Goal: Transaction & Acquisition: Purchase product/service

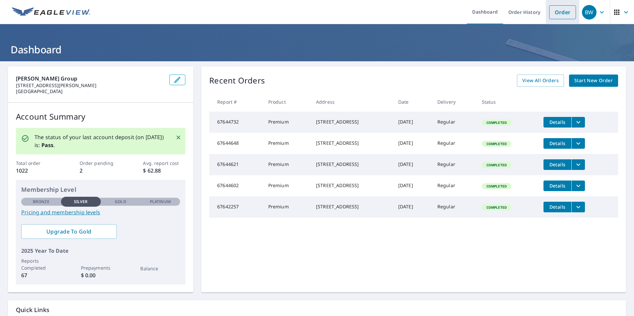
click at [562, 15] on link "Order" at bounding box center [562, 12] width 27 height 14
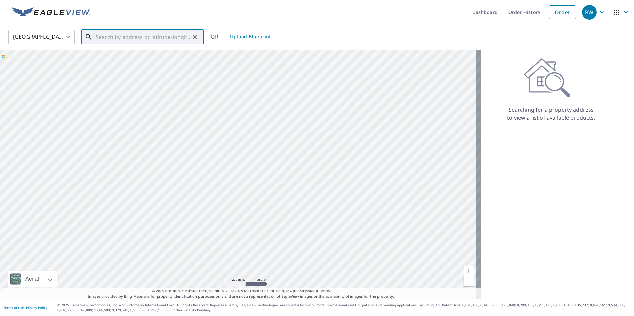
click at [149, 39] on input "text" at bounding box center [143, 37] width 95 height 19
paste input "[STREET_ADDRESS][PERSON_NAME]"
click at [146, 61] on p "[GEOGRAPHIC_DATA][PERSON_NAME]" at bounding box center [147, 63] width 104 height 7
type input "[STREET_ADDRESS][PERSON_NAME]"
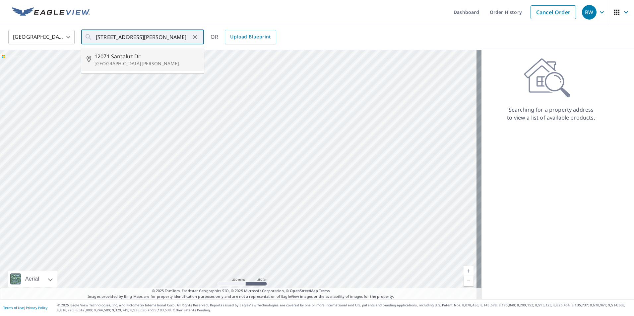
scroll to position [0, 0]
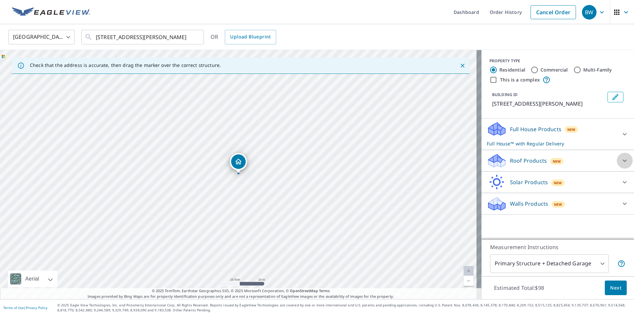
click at [623, 159] on icon at bounding box center [625, 161] width 8 height 8
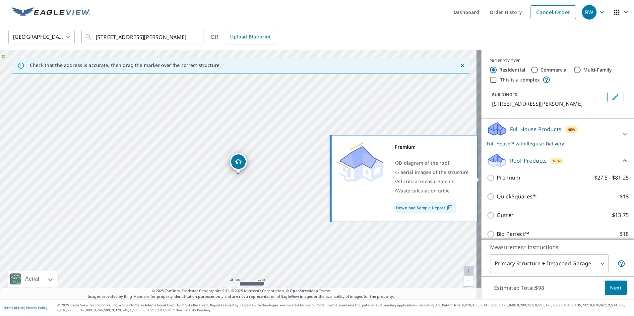
click at [487, 179] on input "Premium $27.5 - $81.25" at bounding box center [492, 178] width 10 height 8
checkbox input "true"
checkbox input "false"
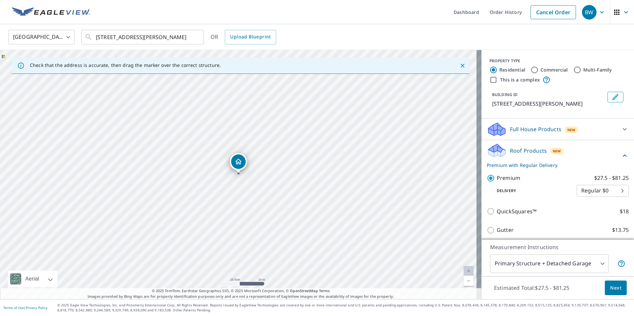
click at [611, 293] on button "Next" at bounding box center [616, 288] width 22 height 15
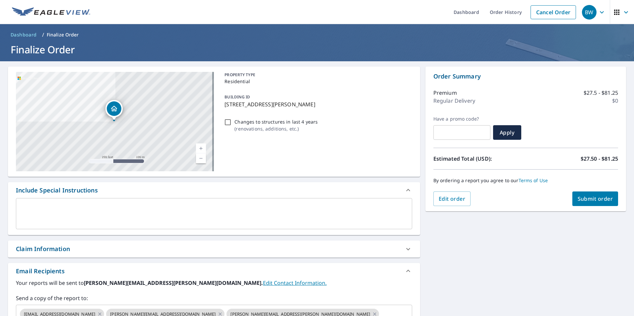
click at [585, 200] on span "Submit order" at bounding box center [595, 198] width 35 height 7
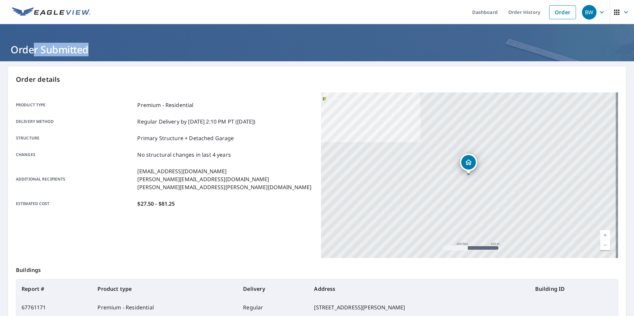
drag, startPoint x: 88, startPoint y: 49, endPoint x: 31, endPoint y: 51, distance: 57.1
click at [31, 51] on h1 "Order Submitted" at bounding box center [317, 50] width 618 height 14
drag, startPoint x: 31, startPoint y: 51, endPoint x: 38, endPoint y: 49, distance: 7.6
click at [38, 49] on h1 "Order Submitted" at bounding box center [317, 50] width 618 height 14
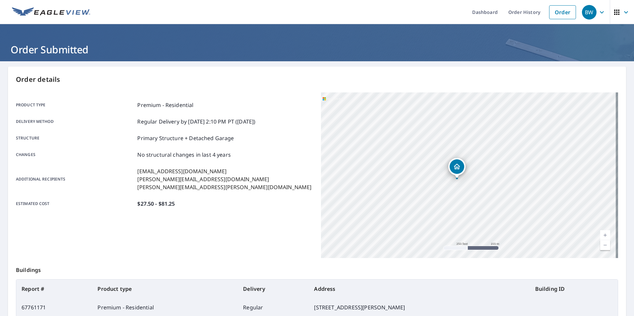
drag, startPoint x: 465, startPoint y: 161, endPoint x: 453, endPoint y: 166, distance: 12.4
click at [453, 166] on icon "Dropped pin, building 1, Residential property, 12071 Santaluz Dr Fort Myers, FL…" at bounding box center [457, 167] width 8 height 8
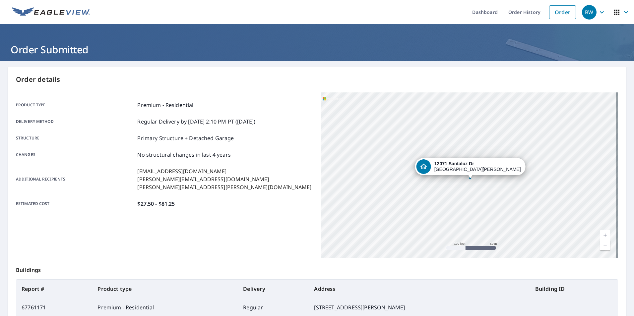
click at [447, 148] on div "[STREET_ADDRESS][PERSON_NAME]" at bounding box center [469, 176] width 297 height 166
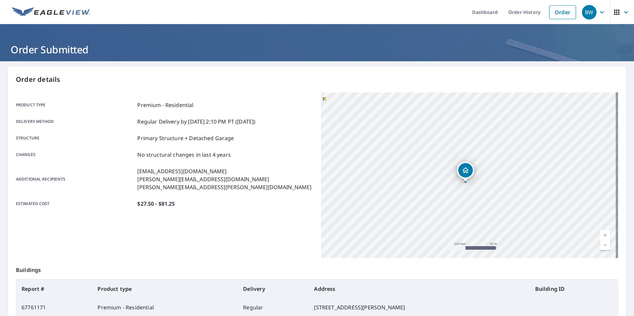
drag, startPoint x: 398, startPoint y: 175, endPoint x: 395, endPoint y: 183, distance: 8.5
click at [395, 183] on div "[STREET_ADDRESS][PERSON_NAME]" at bounding box center [469, 176] width 297 height 166
click at [590, 15] on div "BW" at bounding box center [589, 12] width 15 height 15
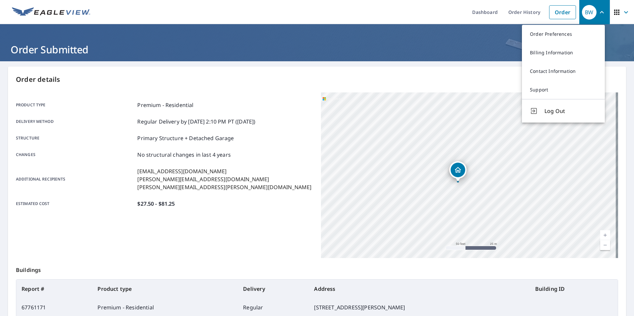
click at [590, 15] on div "BW" at bounding box center [589, 12] width 15 height 15
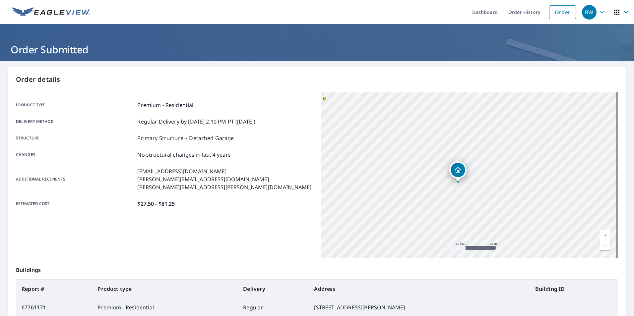
click at [622, 15] on icon "button" at bounding box center [626, 12] width 8 height 8
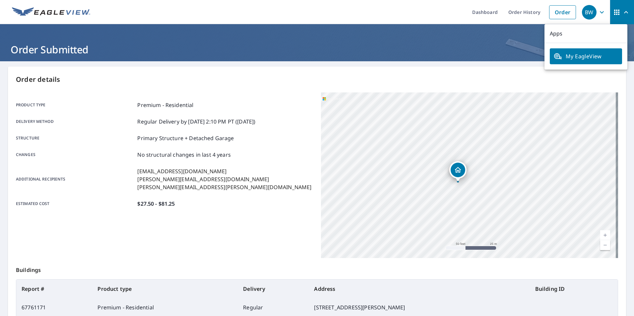
click at [622, 15] on icon "button" at bounding box center [626, 12] width 8 height 8
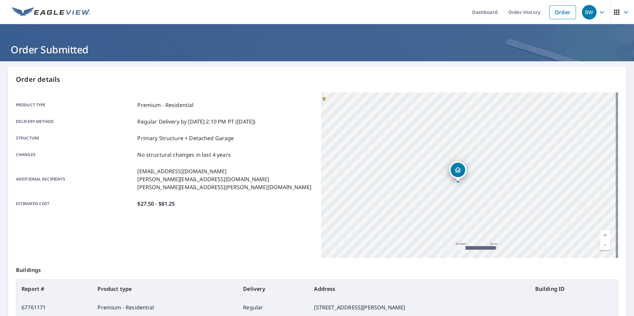
click at [624, 12] on icon "button" at bounding box center [626, 12] width 4 height 2
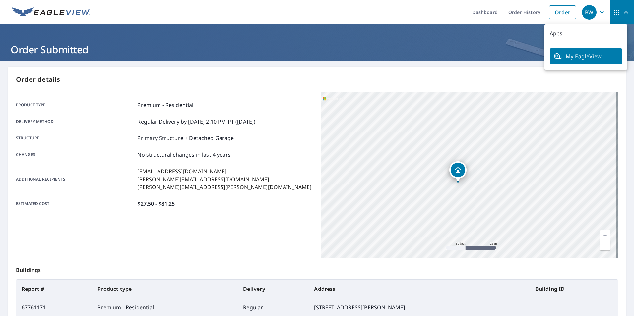
click at [614, 5] on span "button" at bounding box center [622, 12] width 19 height 16
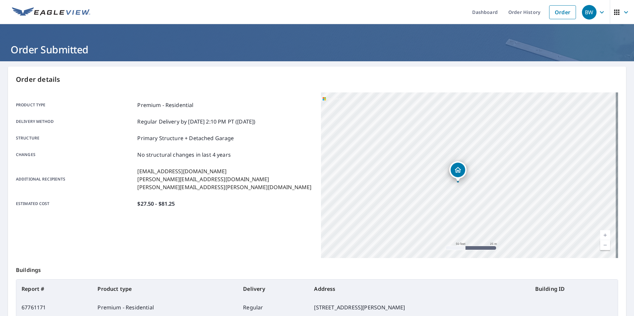
click at [600, 13] on icon "button" at bounding box center [602, 12] width 4 height 2
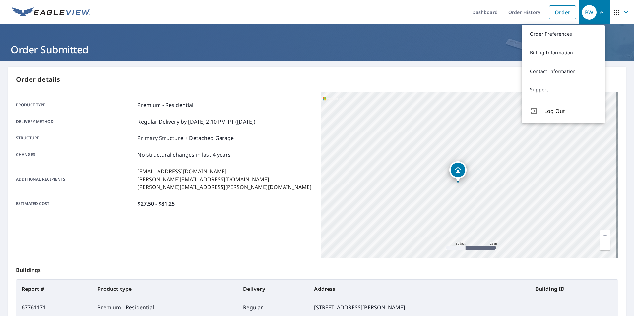
click at [587, 14] on div "BW" at bounding box center [589, 12] width 15 height 15
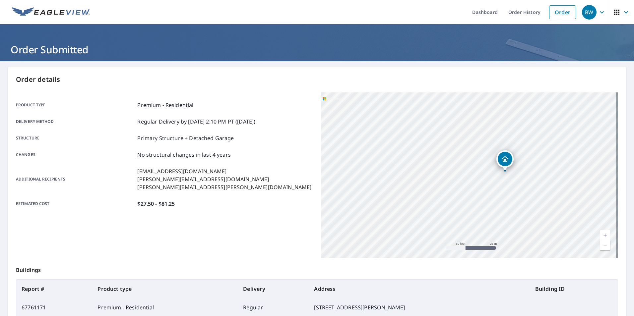
drag, startPoint x: 394, startPoint y: 170, endPoint x: 425, endPoint y: 160, distance: 33.0
click at [425, 160] on div "[STREET_ADDRESS][PERSON_NAME]" at bounding box center [469, 176] width 297 height 166
drag, startPoint x: 422, startPoint y: 144, endPoint x: 427, endPoint y: 202, distance: 57.9
click at [427, 202] on div "[STREET_ADDRESS][PERSON_NAME]" at bounding box center [469, 176] width 297 height 166
drag, startPoint x: 423, startPoint y: 202, endPoint x: 423, endPoint y: 190, distance: 12.3
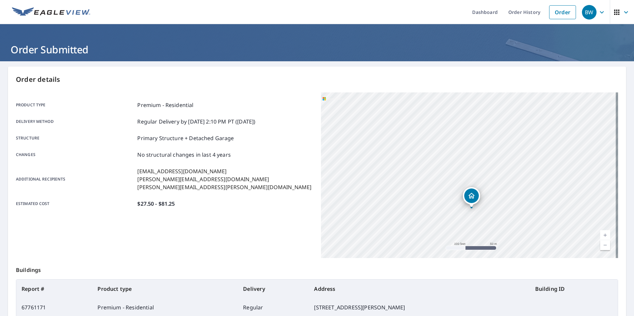
click at [423, 190] on div "[STREET_ADDRESS][PERSON_NAME]" at bounding box center [469, 176] width 297 height 166
drag, startPoint x: 430, startPoint y: 190, endPoint x: 462, endPoint y: 173, distance: 36.2
click at [462, 173] on div "[STREET_ADDRESS][PERSON_NAME]" at bounding box center [469, 176] width 297 height 166
drag, startPoint x: 460, startPoint y: 173, endPoint x: 425, endPoint y: 132, distance: 54.1
click at [425, 132] on div "[STREET_ADDRESS][PERSON_NAME]" at bounding box center [469, 176] width 297 height 166
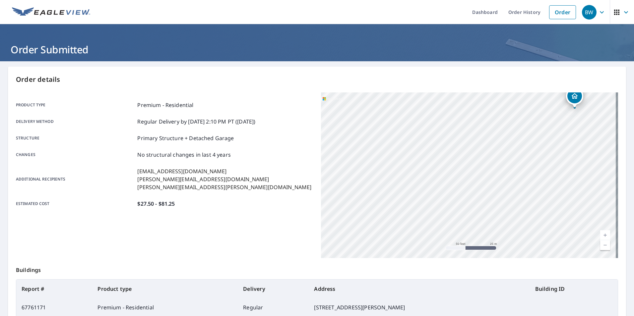
drag, startPoint x: 399, startPoint y: 153, endPoint x: 465, endPoint y: 102, distance: 83.2
click at [465, 102] on div "[STREET_ADDRESS][PERSON_NAME]" at bounding box center [469, 176] width 297 height 166
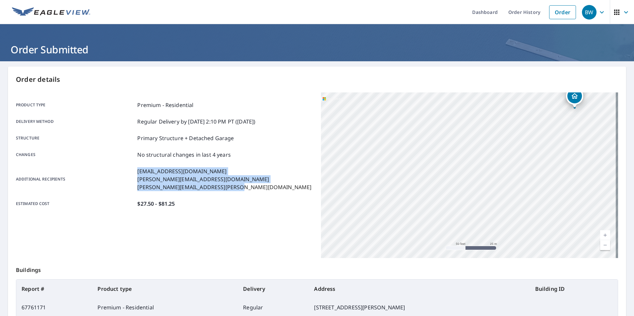
drag, startPoint x: 133, startPoint y: 168, endPoint x: 245, endPoint y: 190, distance: 114.5
click at [245, 190] on div "Additional recipients [EMAIL_ADDRESS][DOMAIN_NAME] [PERSON_NAME][EMAIL_ADDRESS]…" at bounding box center [164, 179] width 297 height 24
drag, startPoint x: 245, startPoint y: 190, endPoint x: 215, endPoint y: 188, distance: 30.6
click at [215, 188] on p "[PERSON_NAME][EMAIL_ADDRESS][PERSON_NAME][DOMAIN_NAME]" at bounding box center [224, 187] width 174 height 8
drag, startPoint x: 136, startPoint y: 187, endPoint x: 235, endPoint y: 187, distance: 99.5
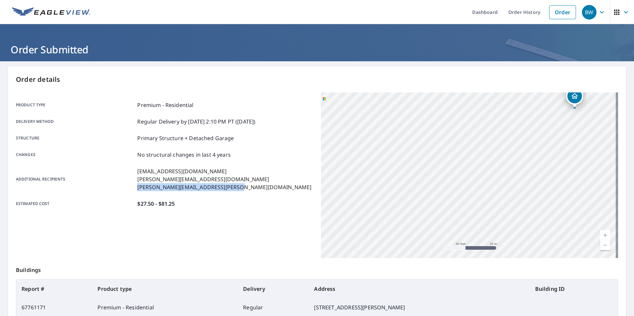
click at [235, 187] on div "Additional recipients [EMAIL_ADDRESS][DOMAIN_NAME] [PERSON_NAME][EMAIL_ADDRESS]…" at bounding box center [164, 179] width 297 height 24
drag, startPoint x: 234, startPoint y: 187, endPoint x: 133, endPoint y: 167, distance: 102.8
click at [133, 167] on div "Product type Premium - Residential Delivery method Regular Delivery by [DATE] 2…" at bounding box center [164, 154] width 297 height 107
drag, startPoint x: 133, startPoint y: 167, endPoint x: 138, endPoint y: 173, distance: 7.1
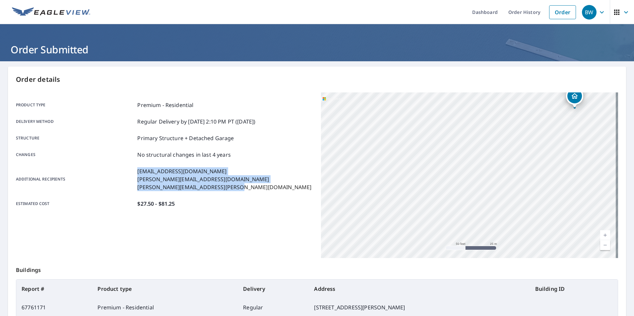
click at [138, 173] on p "[EMAIL_ADDRESS][DOMAIN_NAME]" at bounding box center [224, 171] width 174 height 8
drag, startPoint x: 135, startPoint y: 168, endPoint x: 214, endPoint y: 188, distance: 81.6
click at [214, 188] on div "Additional recipients [EMAIL_ADDRESS][DOMAIN_NAME] [PERSON_NAME][EMAIL_ADDRESS]…" at bounding box center [164, 179] width 297 height 24
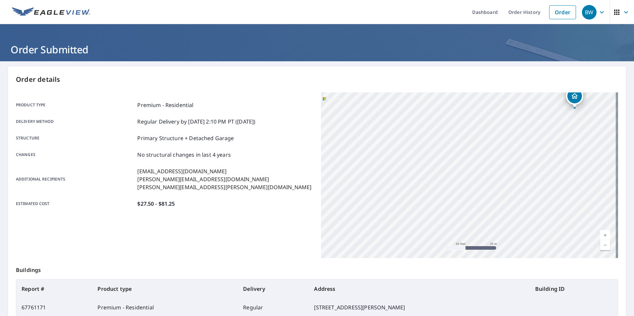
drag, startPoint x: 214, startPoint y: 188, endPoint x: 248, endPoint y: 207, distance: 38.7
click at [249, 206] on div "Estimated cost $27.50 - $81.25" at bounding box center [164, 204] width 297 height 8
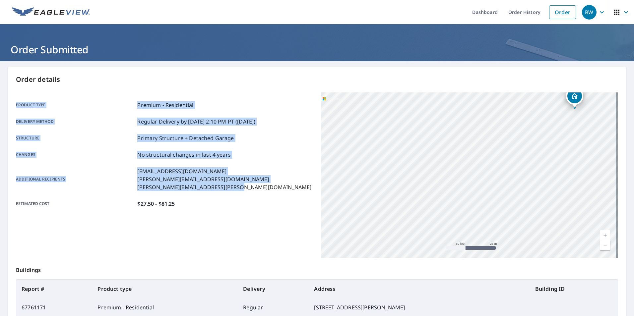
drag, startPoint x: 245, startPoint y: 187, endPoint x: 9, endPoint y: 102, distance: 250.9
click at [9, 102] on div "Order details Product type Premium - Residential Delivery method Regular Delive…" at bounding box center [317, 217] width 618 height 301
drag, startPoint x: 9, startPoint y: 102, endPoint x: 33, endPoint y: 110, distance: 25.8
click at [33, 110] on div "Product type Premium - Residential Delivery method Regular Delivery by [DATE] 2…" at bounding box center [164, 154] width 297 height 107
drag, startPoint x: 16, startPoint y: 105, endPoint x: 251, endPoint y: 209, distance: 257.6
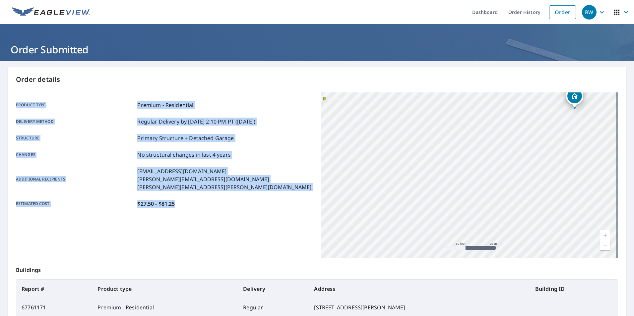
click at [251, 209] on div "Order details Product type Premium - Residential Delivery method Regular Delive…" at bounding box center [317, 217] width 618 height 301
drag, startPoint x: 251, startPoint y: 209, endPoint x: 223, endPoint y: 213, distance: 28.8
click at [223, 213] on div "Product type Premium - Residential Delivery method Regular Delivery by [DATE] 2…" at bounding box center [164, 155] width 297 height 124
drag, startPoint x: 183, startPoint y: 209, endPoint x: 11, endPoint y: 90, distance: 209.3
click at [11, 90] on div "Order details Product type Premium - Residential Delivery method Regular Delive…" at bounding box center [317, 217] width 618 height 301
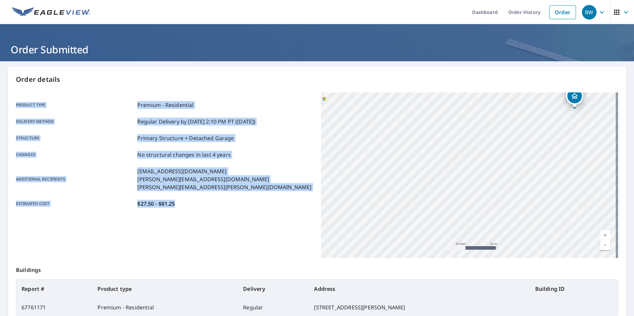
click at [96, 102] on p "Product type" at bounding box center [75, 105] width 119 height 8
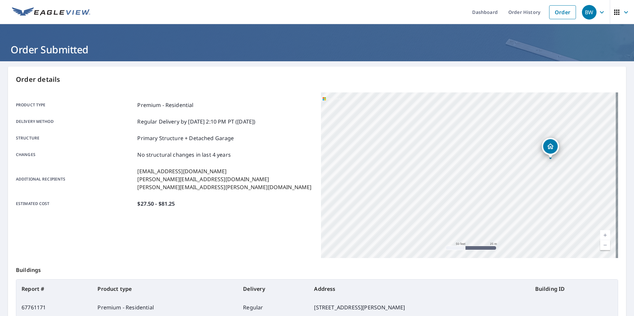
drag, startPoint x: 496, startPoint y: 164, endPoint x: 472, endPoint y: 215, distance: 55.9
click at [472, 215] on div "[STREET_ADDRESS][PERSON_NAME]" at bounding box center [469, 176] width 297 height 166
drag, startPoint x: 477, startPoint y: 140, endPoint x: 464, endPoint y: 179, distance: 41.6
click at [464, 179] on div "[STREET_ADDRESS][PERSON_NAME]" at bounding box center [469, 176] width 297 height 166
drag, startPoint x: 463, startPoint y: 173, endPoint x: 463, endPoint y: 180, distance: 7.0
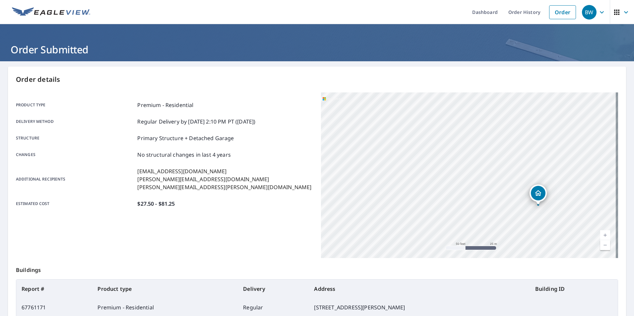
click at [463, 180] on div "[STREET_ADDRESS][PERSON_NAME]" at bounding box center [469, 176] width 297 height 166
drag, startPoint x: 480, startPoint y: 152, endPoint x: 488, endPoint y: 177, distance: 26.5
click at [488, 177] on div "[STREET_ADDRESS][PERSON_NAME]" at bounding box center [469, 176] width 297 height 166
drag, startPoint x: 474, startPoint y: 139, endPoint x: 477, endPoint y: 146, distance: 8.2
click at [477, 146] on div "[STREET_ADDRESS][PERSON_NAME]" at bounding box center [469, 176] width 297 height 166
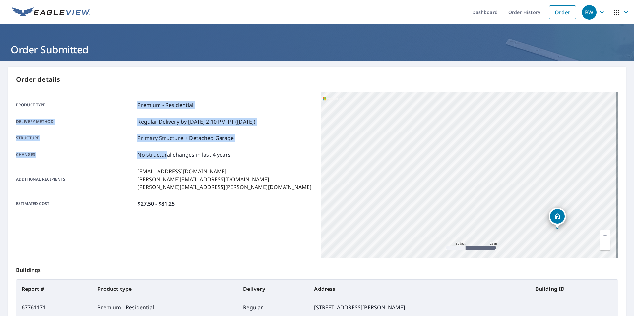
drag, startPoint x: 132, startPoint y: 101, endPoint x: 164, endPoint y: 156, distance: 63.9
click at [164, 156] on div "Product type Premium - Residential Delivery method Regular Delivery by [DATE] 2…" at bounding box center [164, 155] width 297 height 124
click at [164, 156] on p "No structural changes in last 4 years" at bounding box center [184, 155] width 94 height 8
drag, startPoint x: 130, startPoint y: 100, endPoint x: 182, endPoint y: 142, distance: 67.0
click at [182, 142] on div "Product type Premium - Residential Delivery method Regular Delivery by [DATE] 2…" at bounding box center [164, 155] width 297 height 124
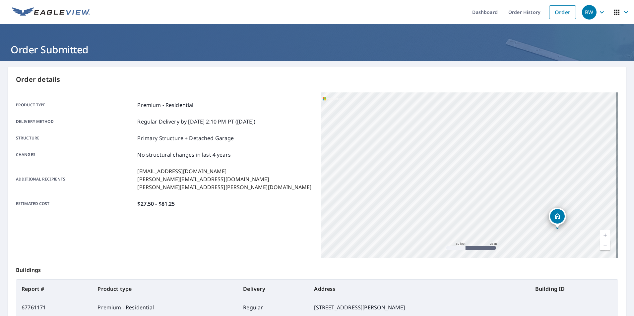
drag, startPoint x: 182, startPoint y: 142, endPoint x: 179, endPoint y: 149, distance: 7.7
click at [179, 149] on div "Product type Premium - Residential Delivery method Regular Delivery by [DATE] 2…" at bounding box center [164, 154] width 297 height 107
click at [184, 140] on p "Primary Structure + Detached Garage" at bounding box center [185, 138] width 96 height 8
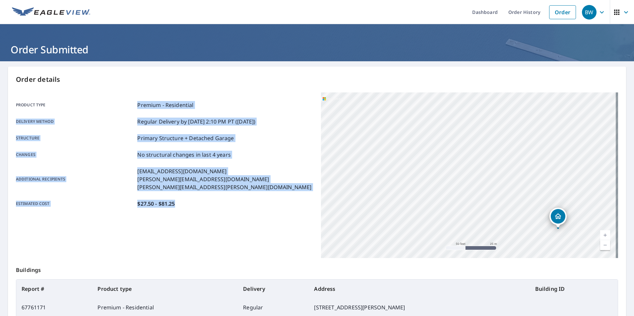
drag, startPoint x: 177, startPoint y: 206, endPoint x: 116, endPoint y: 94, distance: 128.4
click at [116, 94] on div "Product type Premium - Residential Delivery method Regular Delivery by [DATE] 2…" at bounding box center [164, 155] width 297 height 124
drag, startPoint x: 116, startPoint y: 94, endPoint x: 89, endPoint y: 102, distance: 28.6
click at [89, 102] on p "Product type" at bounding box center [75, 105] width 119 height 8
drag, startPoint x: 125, startPoint y: 102, endPoint x: 218, endPoint y: 216, distance: 147.0
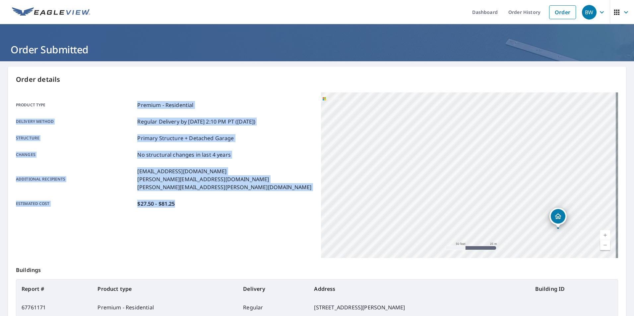
click at [218, 216] on div "Product type Premium - Residential Delivery method Regular Delivery by [DATE] 2…" at bounding box center [164, 155] width 297 height 124
drag, startPoint x: 218, startPoint y: 216, endPoint x: 192, endPoint y: 201, distance: 30.8
click at [192, 201] on div "Estimated cost $27.50 - $81.25" at bounding box center [164, 204] width 297 height 8
drag, startPoint x: 189, startPoint y: 210, endPoint x: 141, endPoint y: 98, distance: 122.4
click at [141, 98] on div "Product type Premium - Residential Delivery method Regular Delivery by [DATE] 2…" at bounding box center [164, 155] width 297 height 124
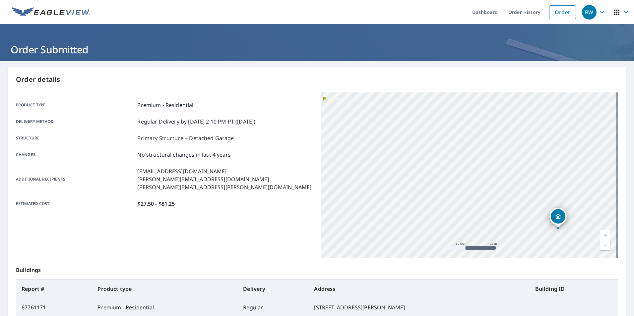
drag, startPoint x: 141, startPoint y: 98, endPoint x: 132, endPoint y: 103, distance: 10.6
click at [132, 103] on p "Product type" at bounding box center [75, 105] width 119 height 8
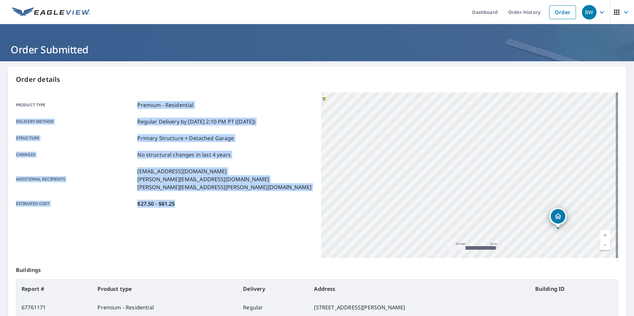
drag, startPoint x: 134, startPoint y: 104, endPoint x: 193, endPoint y: 213, distance: 124.6
click at [193, 213] on div "Product type Premium - Residential Delivery method Regular Delivery by [DATE] 2…" at bounding box center [164, 155] width 297 height 124
drag, startPoint x: 193, startPoint y: 213, endPoint x: 182, endPoint y: 228, distance: 18.7
click at [182, 228] on div "Product type Premium - Residential Delivery method Regular Delivery by [DATE] 2…" at bounding box center [164, 176] width 297 height 166
drag, startPoint x: 8, startPoint y: 78, endPoint x: 179, endPoint y: 203, distance: 212.2
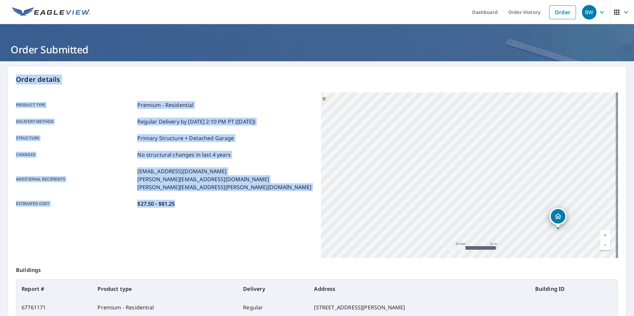
click at [179, 203] on div "Order details Product type Premium - Residential Delivery method Regular Delive…" at bounding box center [317, 217] width 618 height 301
click at [179, 203] on div "Estimated cost $27.50 - $81.25" at bounding box center [164, 204] width 297 height 8
drag, startPoint x: 179, startPoint y: 206, endPoint x: 13, endPoint y: 104, distance: 194.4
click at [13, 104] on div "Order details Product type Premium - Residential Delivery method Regular Delive…" at bounding box center [317, 217] width 618 height 301
drag, startPoint x: 13, startPoint y: 104, endPoint x: 21, endPoint y: 110, distance: 10.2
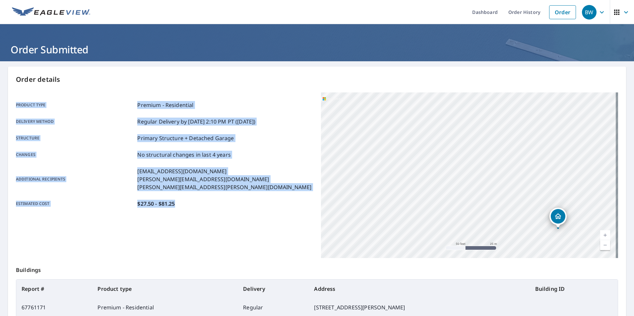
click at [21, 110] on div "Product type Premium - Residential Delivery method Regular Delivery by [DATE] 2…" at bounding box center [164, 154] width 297 height 107
drag, startPoint x: 136, startPoint y: 105, endPoint x: 192, endPoint y: 205, distance: 114.2
click at [192, 205] on div "Product type Premium - Residential Delivery method Regular Delivery by [DATE] 2…" at bounding box center [164, 154] width 297 height 107
drag, startPoint x: 192, startPoint y: 205, endPoint x: 178, endPoint y: 210, distance: 14.4
click at [178, 210] on div "Product type Premium - Residential Delivery method Regular Delivery by [DATE] 2…" at bounding box center [164, 155] width 297 height 124
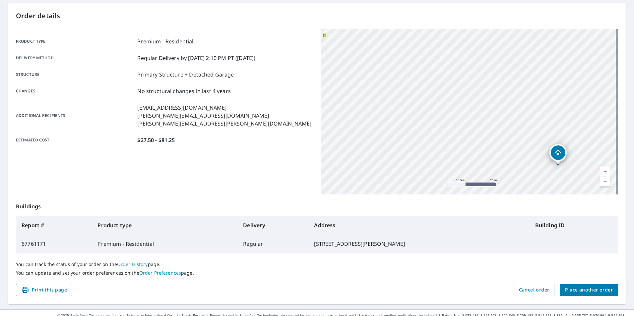
scroll to position [74, 0]
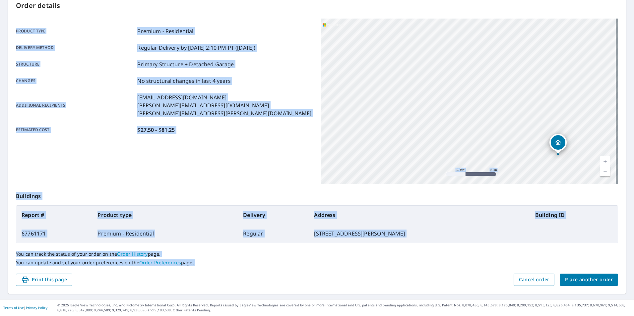
drag, startPoint x: 176, startPoint y: 290, endPoint x: 8, endPoint y: 30, distance: 310.2
click at [8, 30] on div "Order details Product type Premium - Residential Delivery method Regular Delive…" at bounding box center [317, 143] width 618 height 301
drag, startPoint x: 8, startPoint y: 30, endPoint x: 86, endPoint y: 53, distance: 81.5
click at [86, 53] on div "Product type Premium - Residential Delivery method Regular Delivery by [DATE] 2…" at bounding box center [164, 80] width 297 height 107
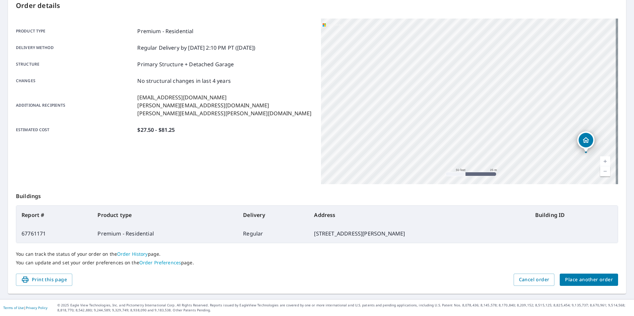
scroll to position [41, 0]
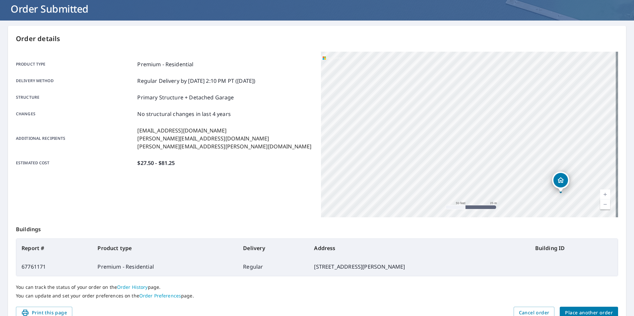
drag, startPoint x: 449, startPoint y: 107, endPoint x: 424, endPoint y: 114, distance: 26.1
click at [424, 114] on div "[STREET_ADDRESS][PERSON_NAME]" at bounding box center [469, 135] width 297 height 166
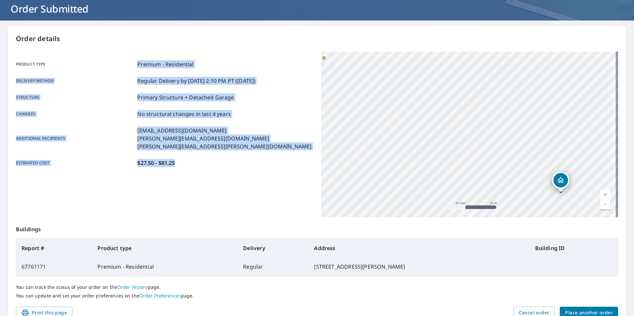
drag, startPoint x: 199, startPoint y: 172, endPoint x: 105, endPoint y: 66, distance: 142.1
click at [105, 66] on div "Product type Premium - Residential Delivery method Regular Delivery by [DATE] 2…" at bounding box center [164, 114] width 297 height 124
drag, startPoint x: 105, startPoint y: 66, endPoint x: 105, endPoint y: 78, distance: 12.3
click at [105, 78] on p "Delivery method" at bounding box center [75, 81] width 119 height 8
drag, startPoint x: 13, startPoint y: 62, endPoint x: 49, endPoint y: 161, distance: 105.8
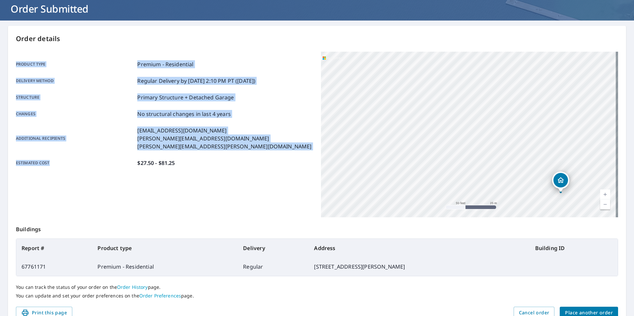
click at [49, 161] on div "Order details Product type Premium - Residential Delivery method Regular Delive…" at bounding box center [317, 176] width 618 height 301
drag, startPoint x: 49, startPoint y: 161, endPoint x: 59, endPoint y: 160, distance: 9.6
click at [59, 160] on p "Estimated cost" at bounding box center [75, 163] width 119 height 8
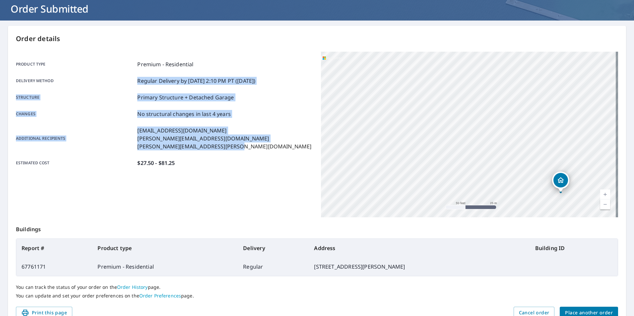
drag, startPoint x: 238, startPoint y: 148, endPoint x: 133, endPoint y: 80, distance: 125.2
click at [133, 80] on div "Product type Premium - Residential Delivery method Regular Delivery by [DATE] 2…" at bounding box center [164, 113] width 297 height 107
drag, startPoint x: 133, startPoint y: 80, endPoint x: 130, endPoint y: 83, distance: 4.2
click at [130, 83] on p "Delivery method" at bounding box center [75, 81] width 119 height 8
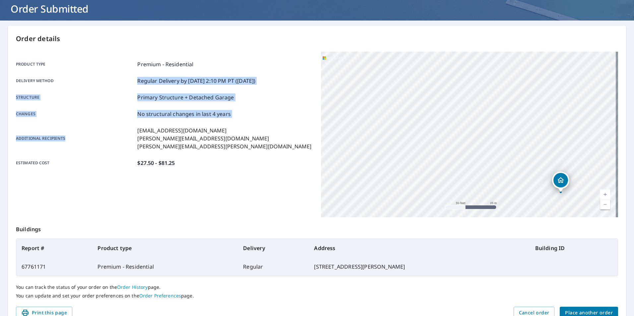
drag, startPoint x: 134, startPoint y: 79, endPoint x: 90, endPoint y: 138, distance: 73.5
click at [90, 138] on div "Product type Premium - Residential Delivery method Regular Delivery by [DATE] 2…" at bounding box center [164, 113] width 297 height 107
click at [90, 138] on p "Additional recipients" at bounding box center [75, 139] width 119 height 24
drag, startPoint x: 15, startPoint y: 80, endPoint x: 237, endPoint y: 115, distance: 224.2
click at [237, 115] on div "Order details Product type Premium - Residential Delivery method Regular Delive…" at bounding box center [317, 176] width 618 height 301
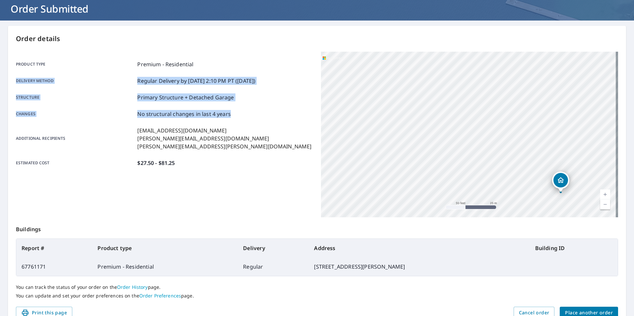
click at [234, 116] on div "Changes No structural changes in last 4 years" at bounding box center [164, 114] width 297 height 8
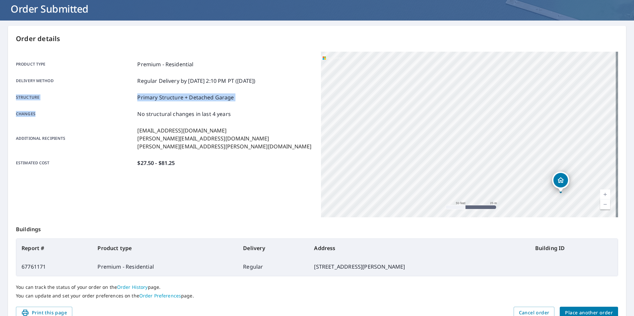
drag, startPoint x: 14, startPoint y: 94, endPoint x: 80, endPoint y: 114, distance: 69.0
click at [80, 114] on div "Order details Product type Premium - Residential Delivery method Regular Delive…" at bounding box center [317, 176] width 618 height 301
click at [80, 114] on p "Changes" at bounding box center [75, 114] width 119 height 8
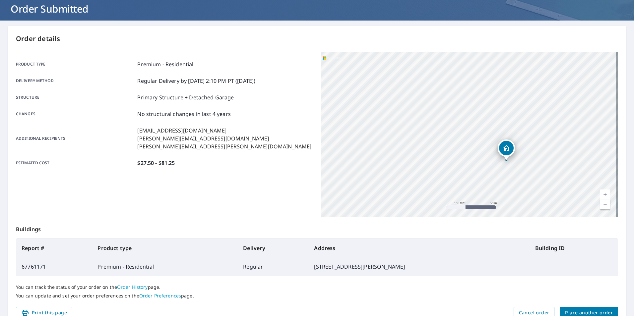
drag, startPoint x: 512, startPoint y: 141, endPoint x: 508, endPoint y: 145, distance: 5.4
click at [508, 145] on div "Dropped pin, building 1, Residential property, 12071 Santaluz Dr Fort Myers, FL…" at bounding box center [506, 148] width 15 height 15
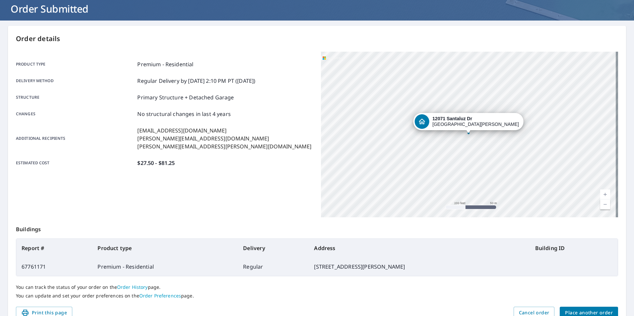
click at [473, 97] on div "[STREET_ADDRESS][PERSON_NAME]" at bounding box center [469, 135] width 297 height 166
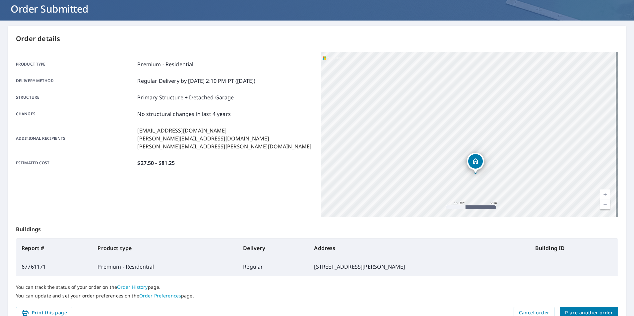
drag, startPoint x: 472, startPoint y: 98, endPoint x: 478, endPoint y: 138, distance: 40.4
click at [478, 138] on div "[STREET_ADDRESS][PERSON_NAME]" at bounding box center [469, 135] width 297 height 166
drag, startPoint x: 440, startPoint y: 131, endPoint x: 443, endPoint y: 128, distance: 4.5
click at [443, 128] on div "[STREET_ADDRESS][PERSON_NAME]" at bounding box center [469, 135] width 297 height 166
drag, startPoint x: 372, startPoint y: 142, endPoint x: 390, endPoint y: 156, distance: 23.0
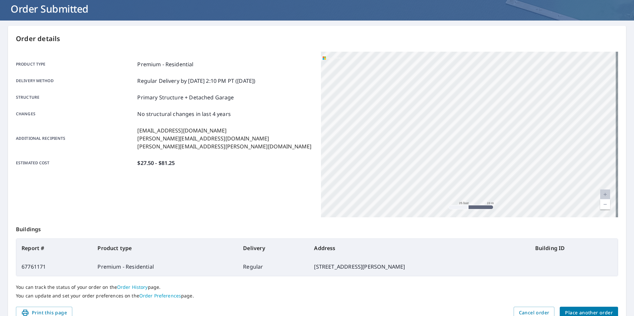
click at [390, 156] on div "[STREET_ADDRESS][PERSON_NAME]" at bounding box center [469, 135] width 297 height 166
drag, startPoint x: 414, startPoint y: 164, endPoint x: 414, endPoint y: 182, distance: 18.2
click at [414, 182] on div "[STREET_ADDRESS][PERSON_NAME]" at bounding box center [469, 135] width 297 height 166
drag, startPoint x: 439, startPoint y: 148, endPoint x: 432, endPoint y: 127, distance: 21.9
click at [432, 125] on div "[STREET_ADDRESS][PERSON_NAME]" at bounding box center [469, 135] width 297 height 166
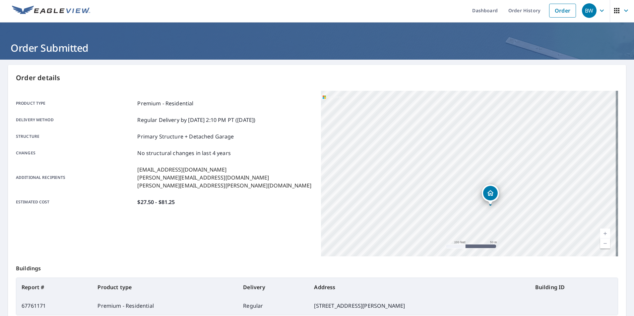
scroll to position [0, 0]
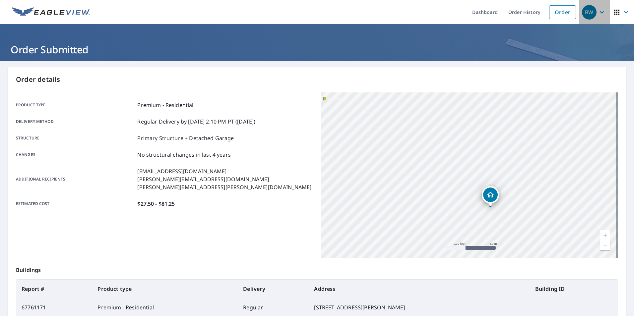
click at [587, 12] on div "BW" at bounding box center [589, 12] width 15 height 15
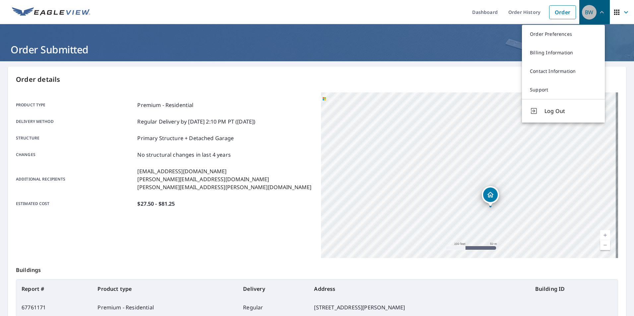
click at [591, 12] on div "BW" at bounding box center [589, 12] width 15 height 15
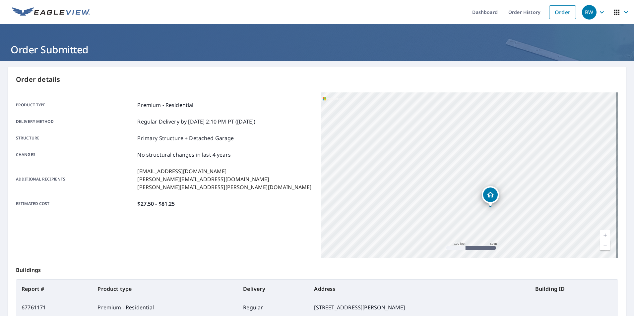
click at [622, 12] on icon "button" at bounding box center [626, 12] width 8 height 8
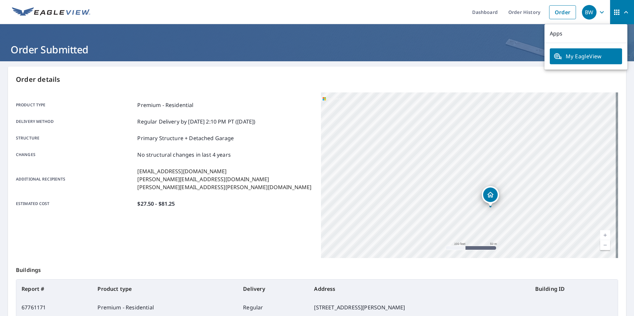
click at [624, 12] on icon "button" at bounding box center [626, 12] width 4 height 2
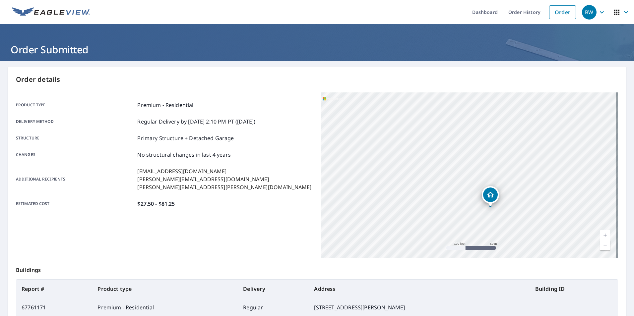
click at [586, 13] on div "BW" at bounding box center [589, 12] width 15 height 15
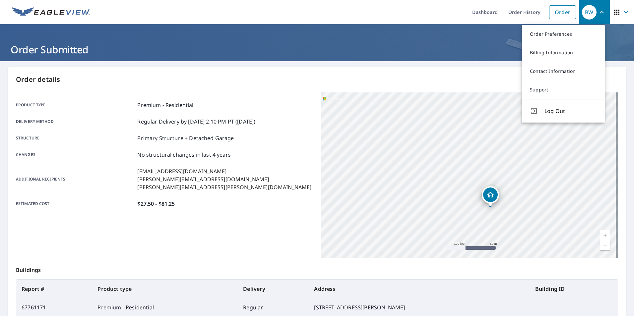
click at [591, 12] on div "BW" at bounding box center [589, 12] width 15 height 15
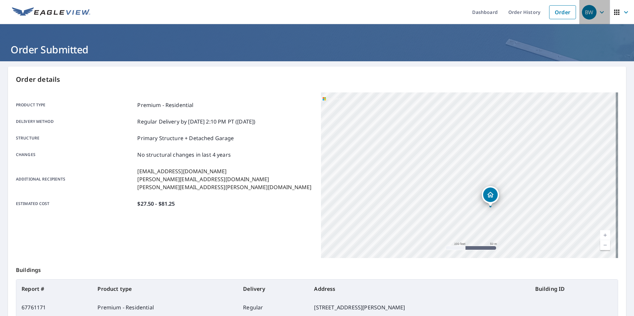
click at [598, 14] on icon "button" at bounding box center [602, 12] width 8 height 8
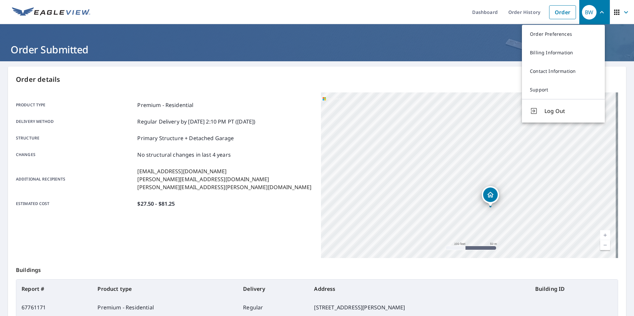
click at [598, 14] on icon "button" at bounding box center [602, 12] width 8 height 8
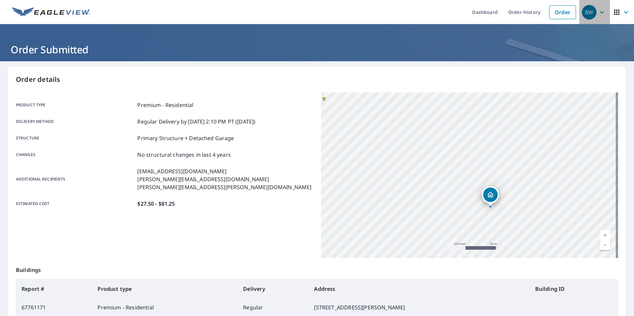
click at [598, 14] on icon "button" at bounding box center [602, 12] width 8 height 8
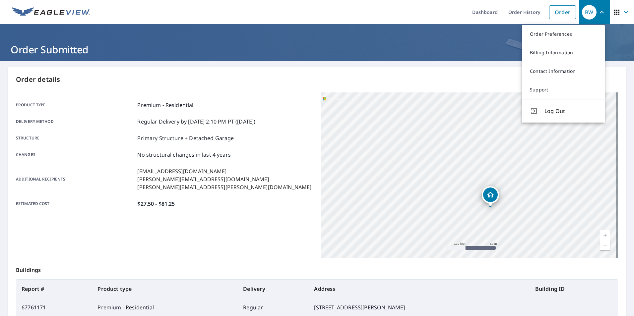
click at [598, 14] on icon "button" at bounding box center [602, 12] width 8 height 8
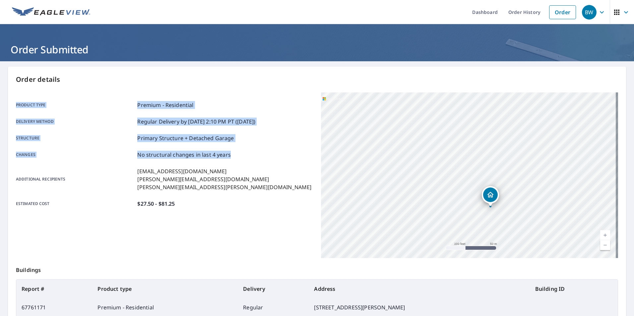
drag, startPoint x: 14, startPoint y: 104, endPoint x: 234, endPoint y: 155, distance: 225.5
click at [234, 155] on div "Order details Product type Premium - Residential Delivery method Regular Delive…" at bounding box center [317, 217] width 618 height 301
click at [234, 155] on div "Changes No structural changes in last 4 years" at bounding box center [164, 155] width 297 height 8
drag, startPoint x: 133, startPoint y: 120, endPoint x: 65, endPoint y: 177, distance: 88.2
click at [65, 177] on div "Product type Premium - Residential Delivery method Regular Delivery by [DATE] 2…" at bounding box center [164, 154] width 297 height 107
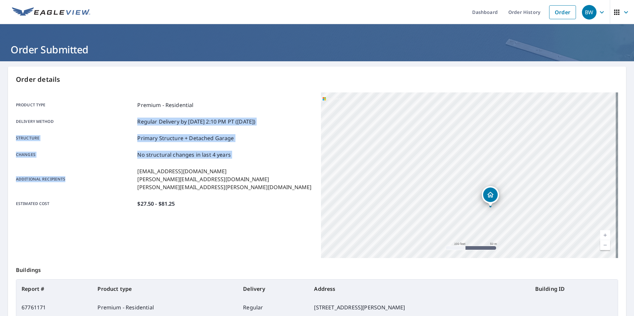
click at [65, 177] on p "Additional recipients" at bounding box center [75, 179] width 119 height 24
drag, startPoint x: 66, startPoint y: 178, endPoint x: 131, endPoint y: 119, distance: 87.6
click at [131, 119] on div "Product type Premium - Residential Delivery method Regular Delivery by [DATE] 2…" at bounding box center [164, 154] width 297 height 107
click at [131, 119] on p "Delivery method" at bounding box center [75, 122] width 119 height 8
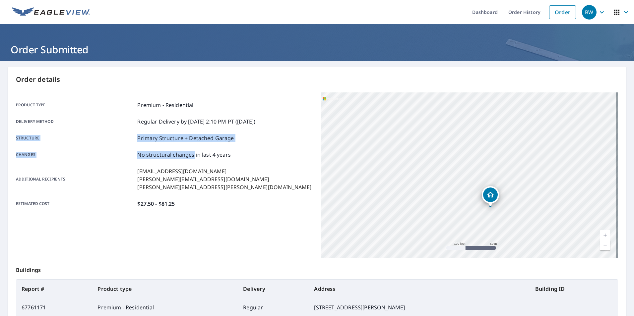
drag, startPoint x: 13, startPoint y: 135, endPoint x: 193, endPoint y: 159, distance: 181.6
click at [193, 159] on div "Order details Product type Premium - Residential Delivery method Regular Delive…" at bounding box center [317, 217] width 618 height 301
click at [193, 159] on div "Product type Premium - Residential Delivery method Regular Delivery by [DATE] 2…" at bounding box center [164, 154] width 297 height 107
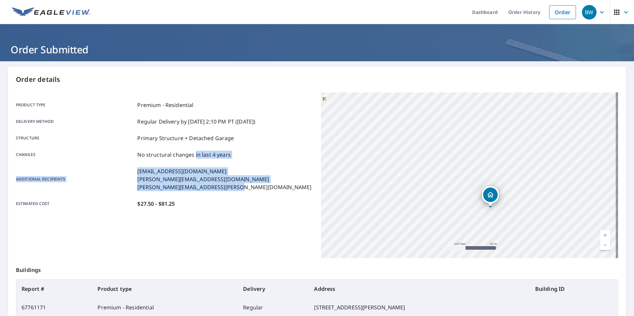
drag, startPoint x: 194, startPoint y: 155, endPoint x: 234, endPoint y: 185, distance: 50.4
click at [234, 185] on div "Product type Premium - Residential Delivery method Regular Delivery by [DATE] 2…" at bounding box center [164, 154] width 297 height 107
click at [234, 185] on p "[PERSON_NAME][EMAIL_ADDRESS][PERSON_NAME][DOMAIN_NAME]" at bounding box center [224, 187] width 174 height 8
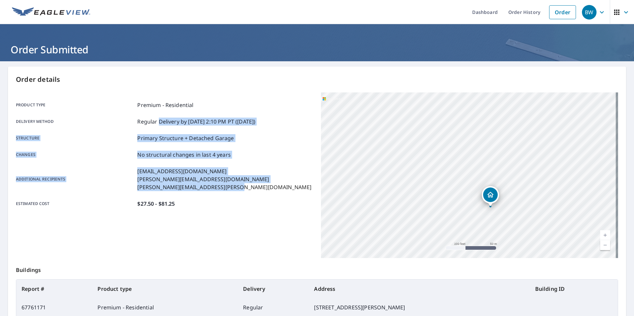
drag, startPoint x: 235, startPoint y: 187, endPoint x: 159, endPoint y: 123, distance: 99.1
click at [159, 123] on div "Product type Premium - Residential Delivery method Regular Delivery by [DATE] 2…" at bounding box center [164, 154] width 297 height 107
click at [159, 123] on p "Regular Delivery by [DATE] 2:10 PM PT ([DATE])" at bounding box center [196, 122] width 118 height 8
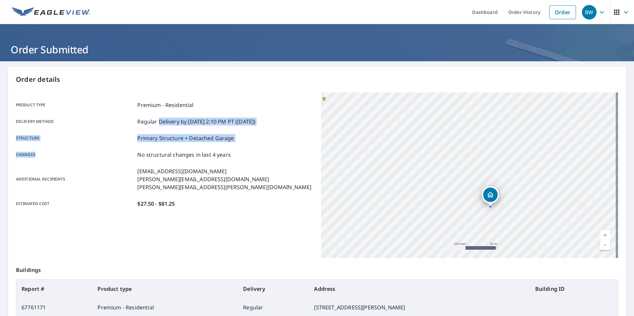
drag, startPoint x: 159, startPoint y: 121, endPoint x: 88, endPoint y: 156, distance: 79.6
click at [88, 156] on div "Product type Premium - Residential Delivery method Regular Delivery by [DATE] 2…" at bounding box center [164, 154] width 297 height 107
click at [88, 156] on p "Changes" at bounding box center [75, 155] width 119 height 8
drag, startPoint x: 88, startPoint y: 156, endPoint x: 16, endPoint y: 103, distance: 88.9
click at [16, 103] on div "Product type Premium - Residential Delivery method Regular Delivery by [DATE] 2…" at bounding box center [164, 154] width 297 height 107
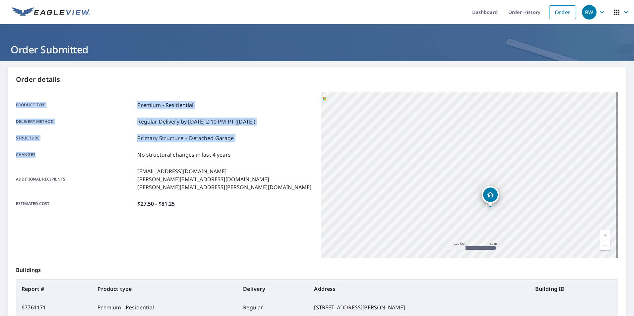
click at [16, 103] on p "Product type" at bounding box center [75, 105] width 119 height 8
drag, startPoint x: 16, startPoint y: 103, endPoint x: 210, endPoint y: 156, distance: 200.7
click at [210, 156] on div "Product type Premium - Residential Delivery method Regular Delivery by [DATE] 2…" at bounding box center [164, 154] width 297 height 107
click at [210, 156] on p "No structural changes in last 4 years" at bounding box center [184, 155] width 94 height 8
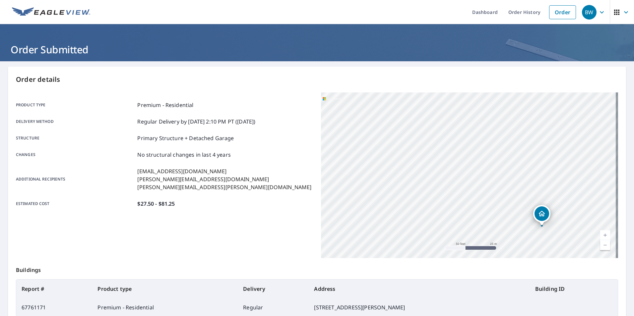
drag, startPoint x: 496, startPoint y: 210, endPoint x: 536, endPoint y: 213, distance: 39.3
click at [538, 213] on icon "Dropped pin, building 1, Residential property, 12071 Santaluz Dr Fort Myers, FL…" at bounding box center [542, 214] width 8 height 8
